Goal: Transaction & Acquisition: Purchase product/service

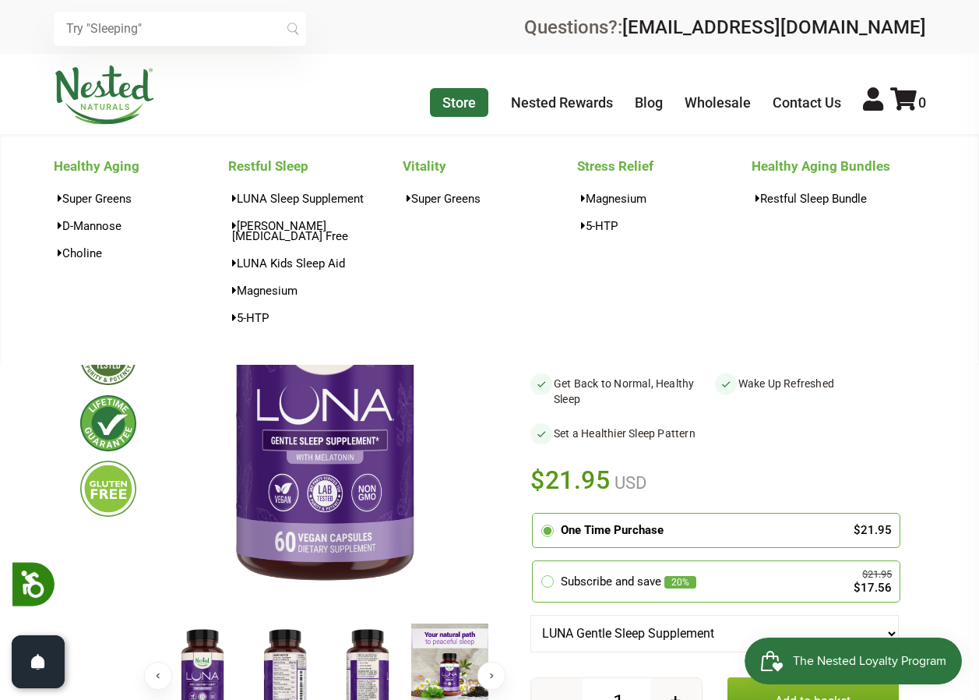
click at [473, 105] on link "Store" at bounding box center [459, 102] width 58 height 29
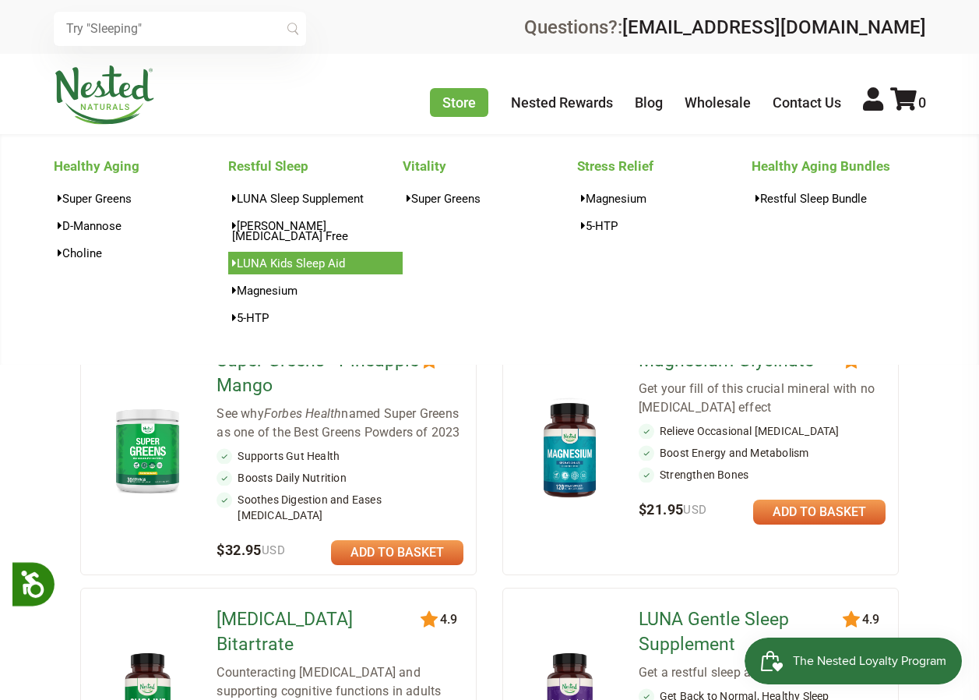
click at [294, 252] on link "LUNA Kids Sleep Aid" at bounding box center [315, 263] width 175 height 23
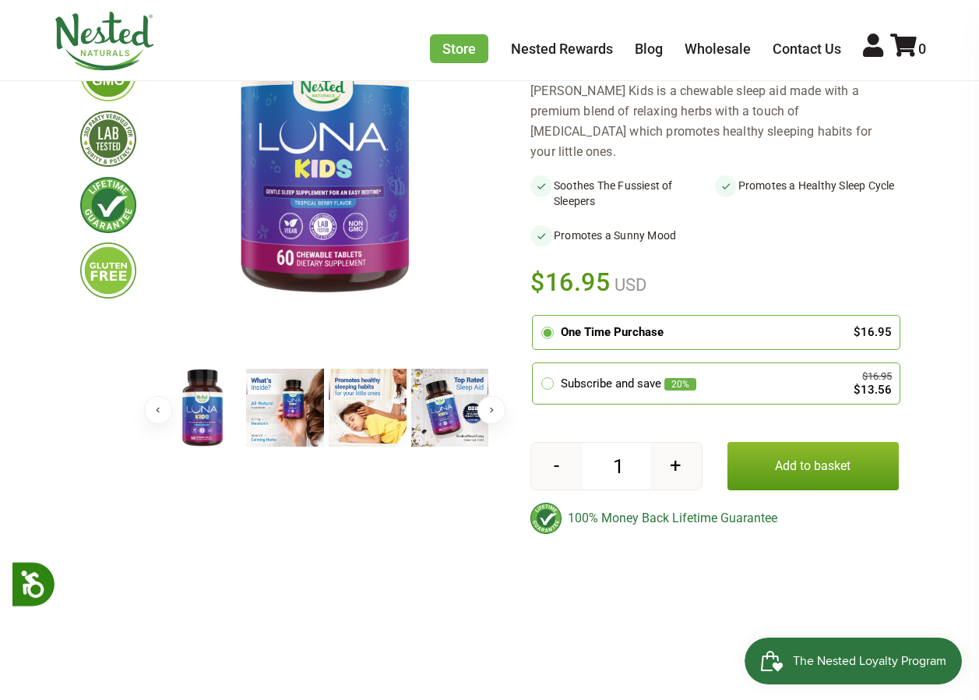
scroll to position [234, 0]
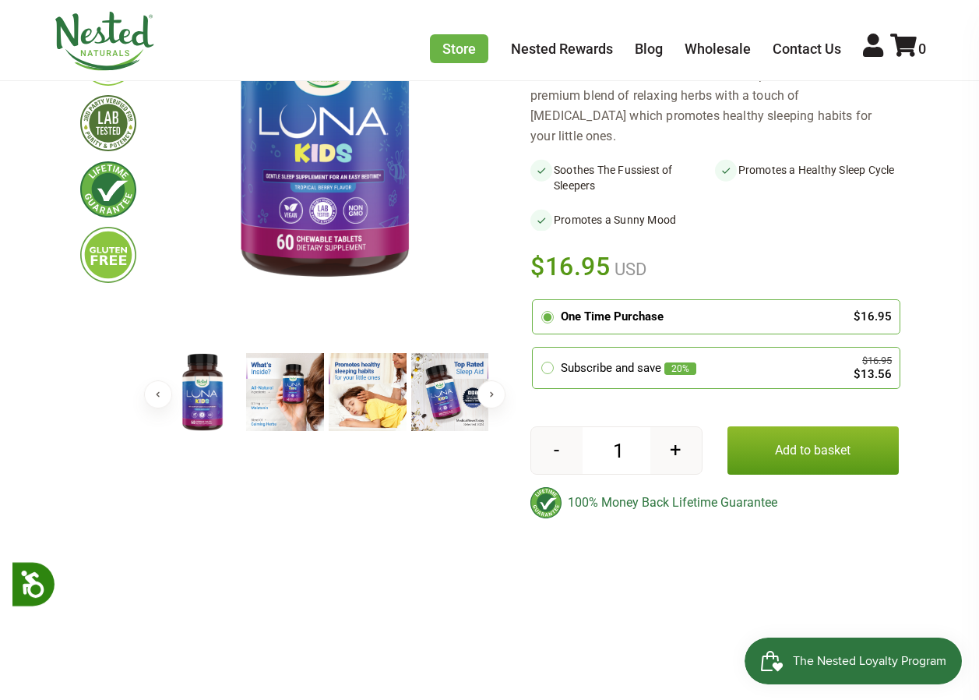
click at [488, 393] on button "Next" at bounding box center [492, 394] width 28 height 28
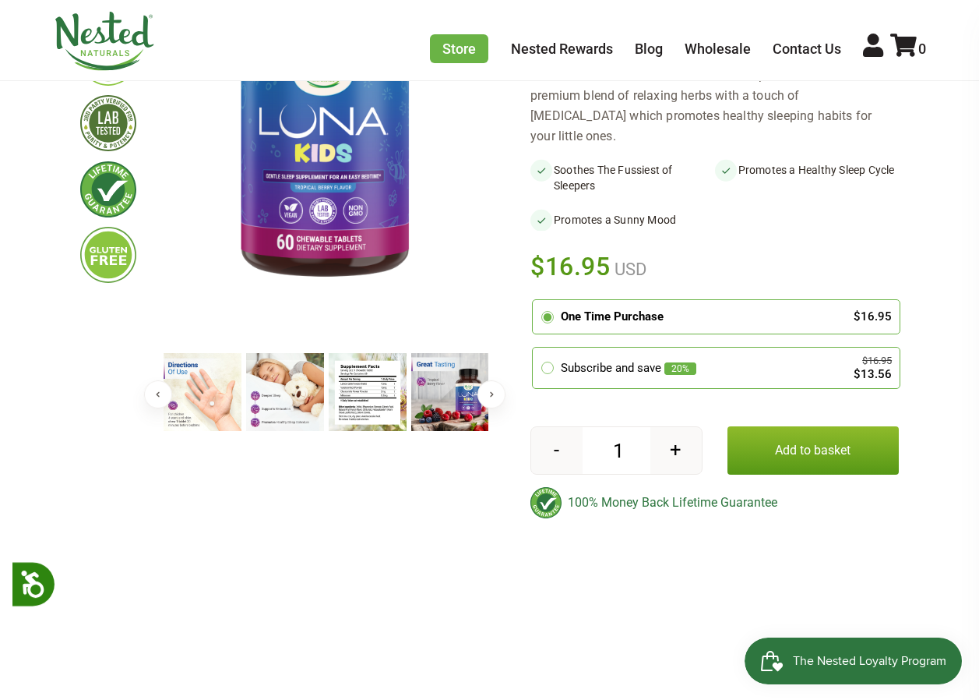
click at [388, 397] on img at bounding box center [368, 392] width 78 height 78
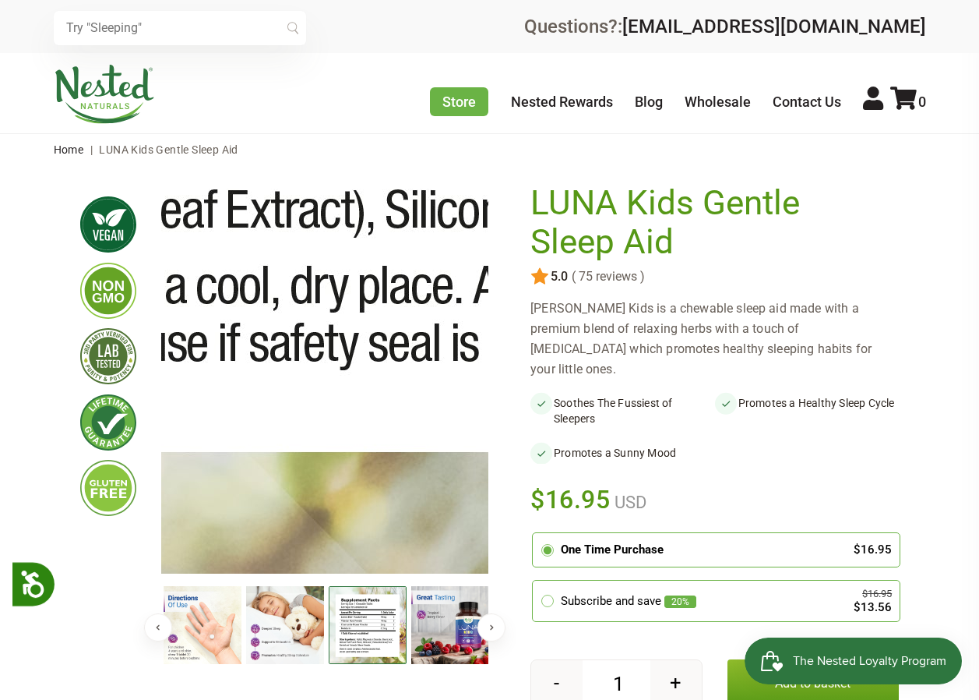
scroll to position [0, 0]
